Goal: Information Seeking & Learning: Learn about a topic

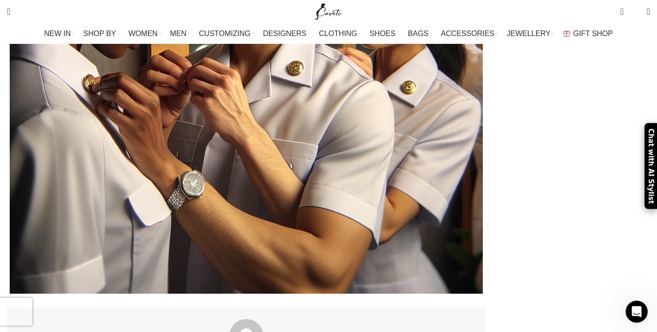
scroll to position [2118, 0]
